Goal: Browse casually

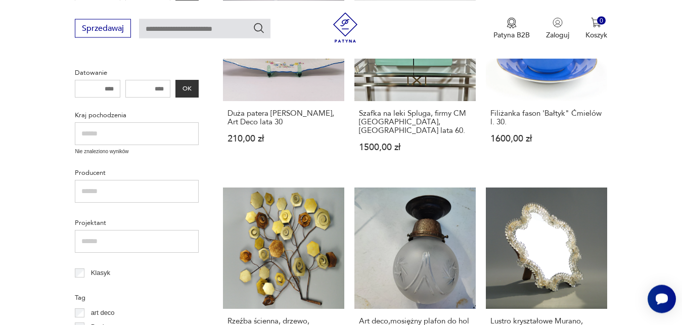
scroll to position [363, 0]
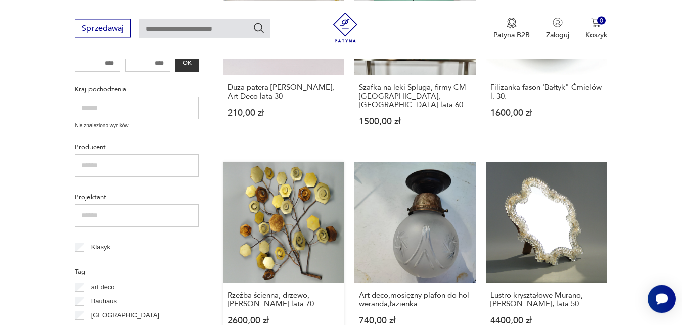
click at [306, 241] on link "Rzeźba ścienna, drzewo, [PERSON_NAME] lata 70. 2600,00 zł" at bounding box center [283, 253] width 121 height 183
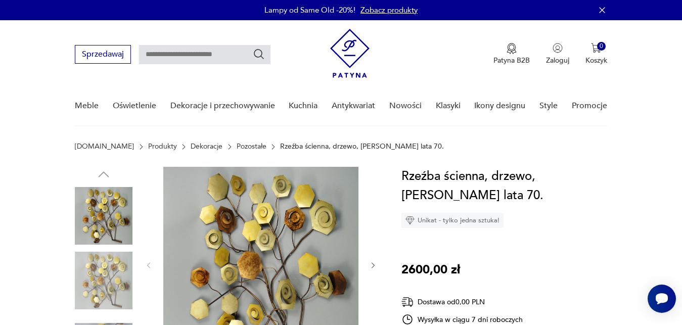
click at [370, 264] on icon "button" at bounding box center [373, 265] width 9 height 9
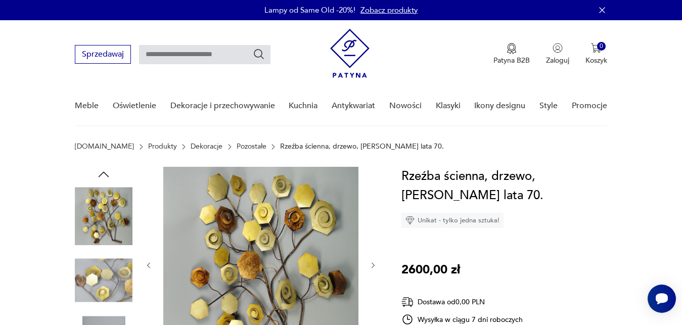
click at [370, 264] on icon "button" at bounding box center [373, 265] width 9 height 9
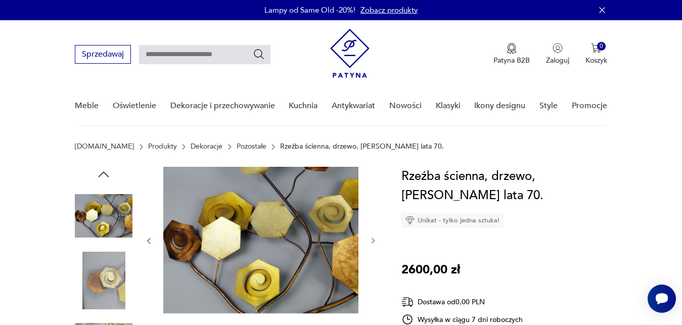
click at [370, 264] on div at bounding box center [260, 241] width 232 height 148
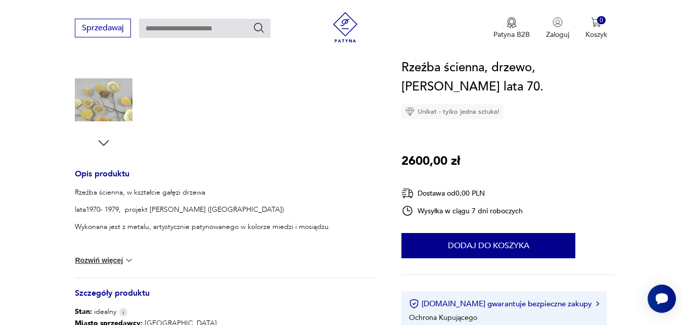
scroll to position [335, 0]
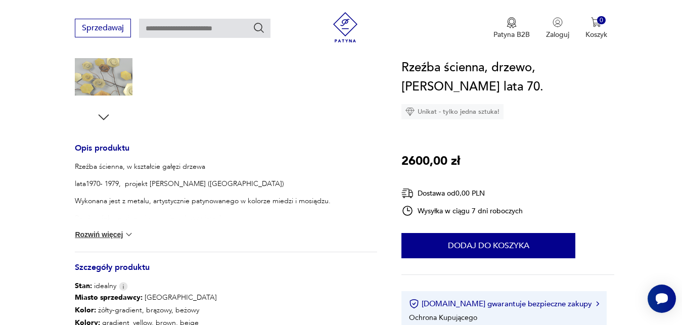
click at [131, 236] on img at bounding box center [129, 234] width 10 height 10
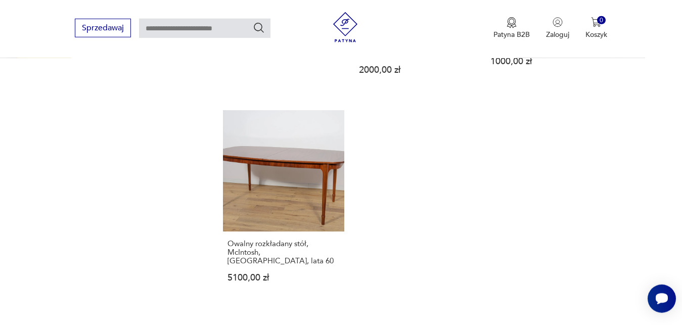
scroll to position [1272, 0]
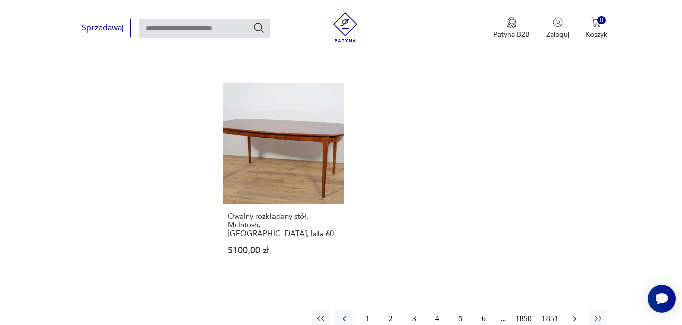
click at [578, 314] on icon "button" at bounding box center [574, 319] width 10 height 10
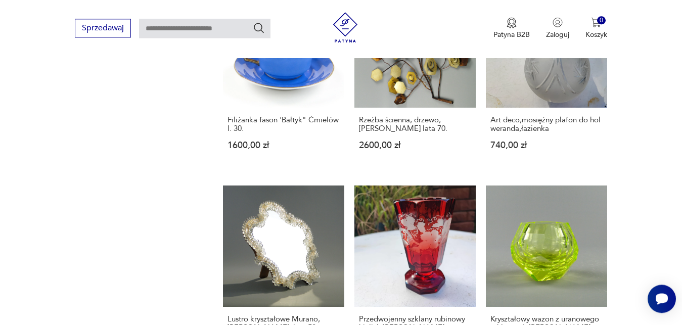
scroll to position [955, 0]
